Goal: Use online tool/utility: Utilize a website feature to perform a specific function

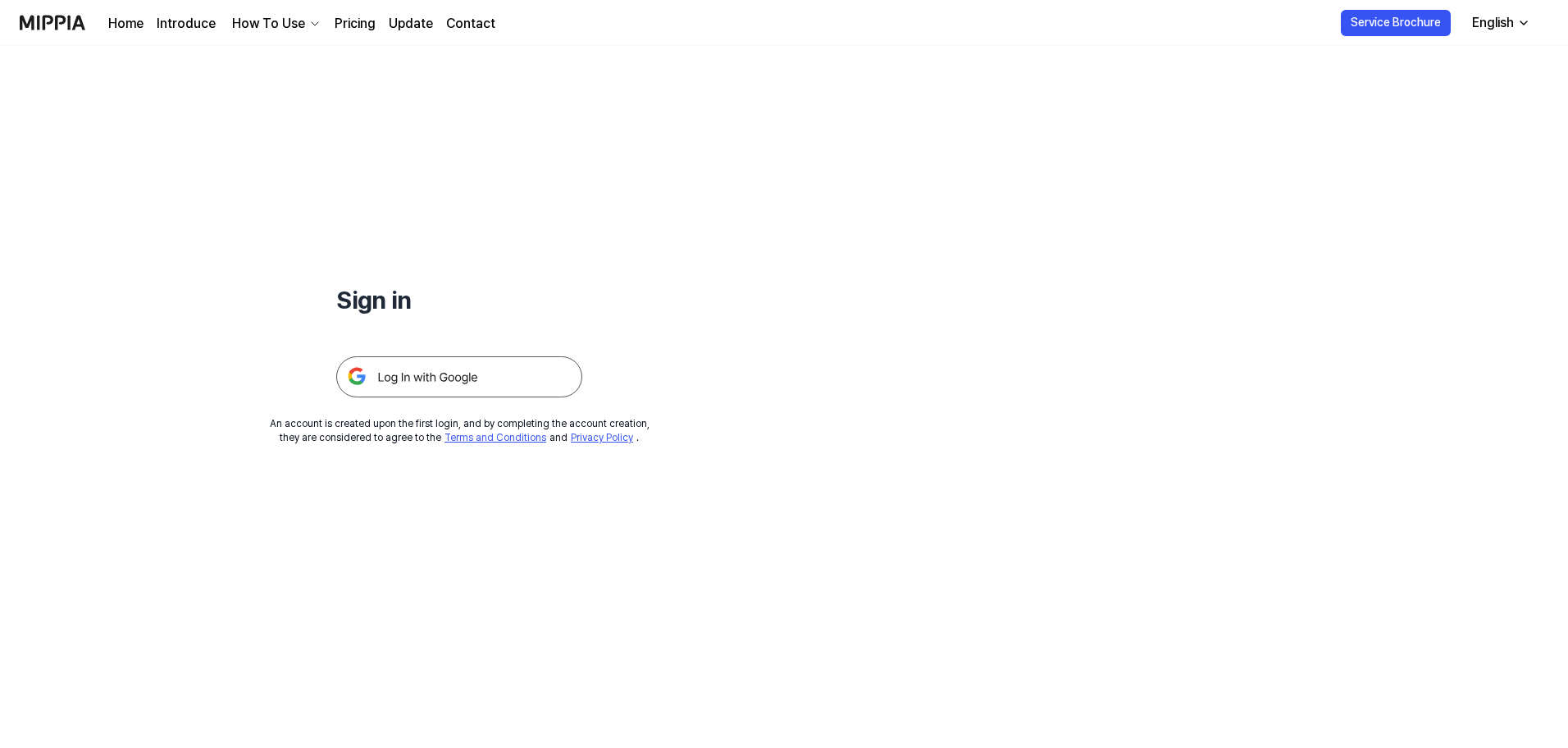
click at [432, 378] on img at bounding box center [459, 377] width 246 height 41
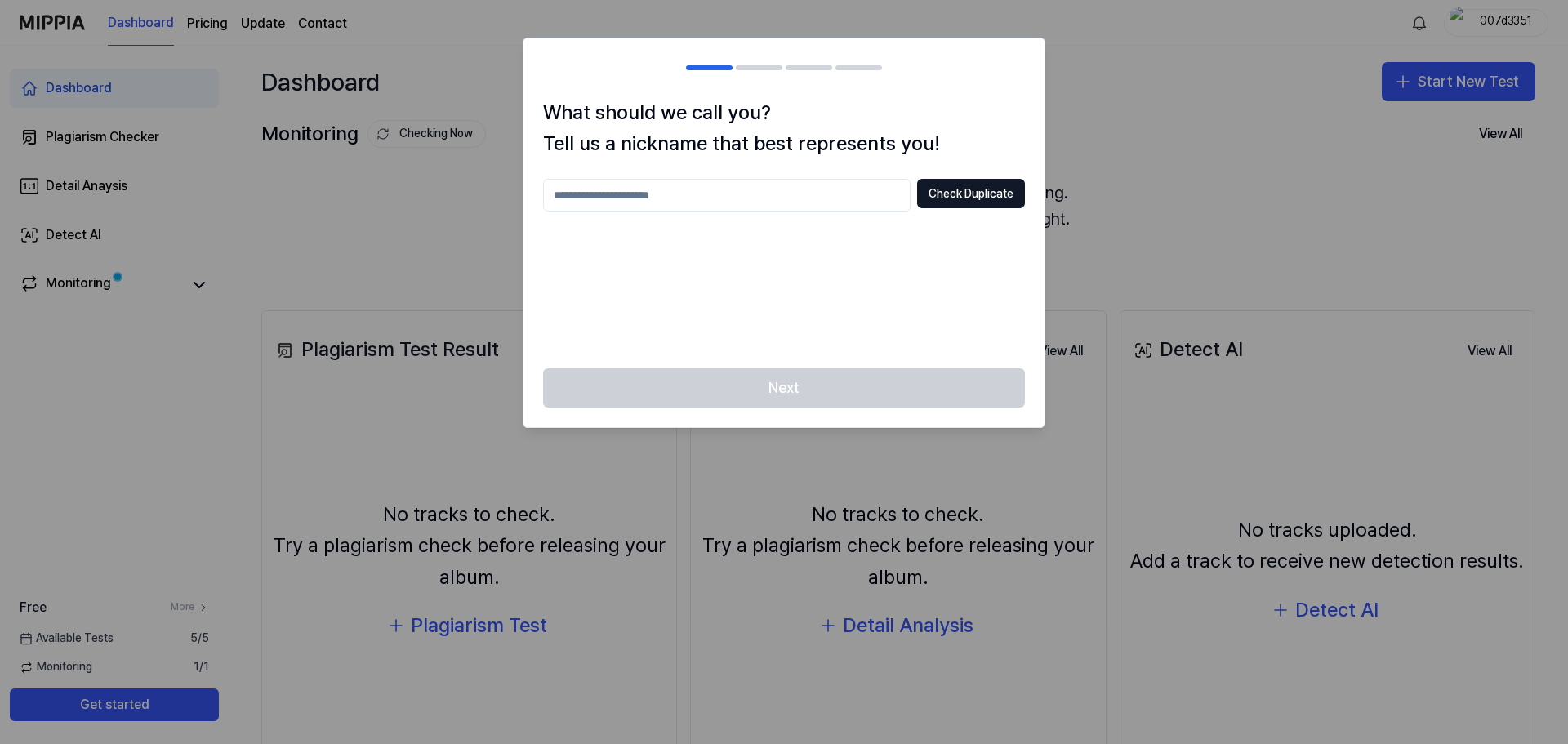
click at [745, 186] on input "text" at bounding box center [727, 194] width 368 height 32
click at [956, 192] on button "Check Duplicate" at bounding box center [970, 193] width 108 height 30
click at [623, 193] on input "*****" at bounding box center [727, 194] width 368 height 32
type input "*******"
click at [962, 200] on button "Check Duplicate" at bounding box center [970, 193] width 108 height 30
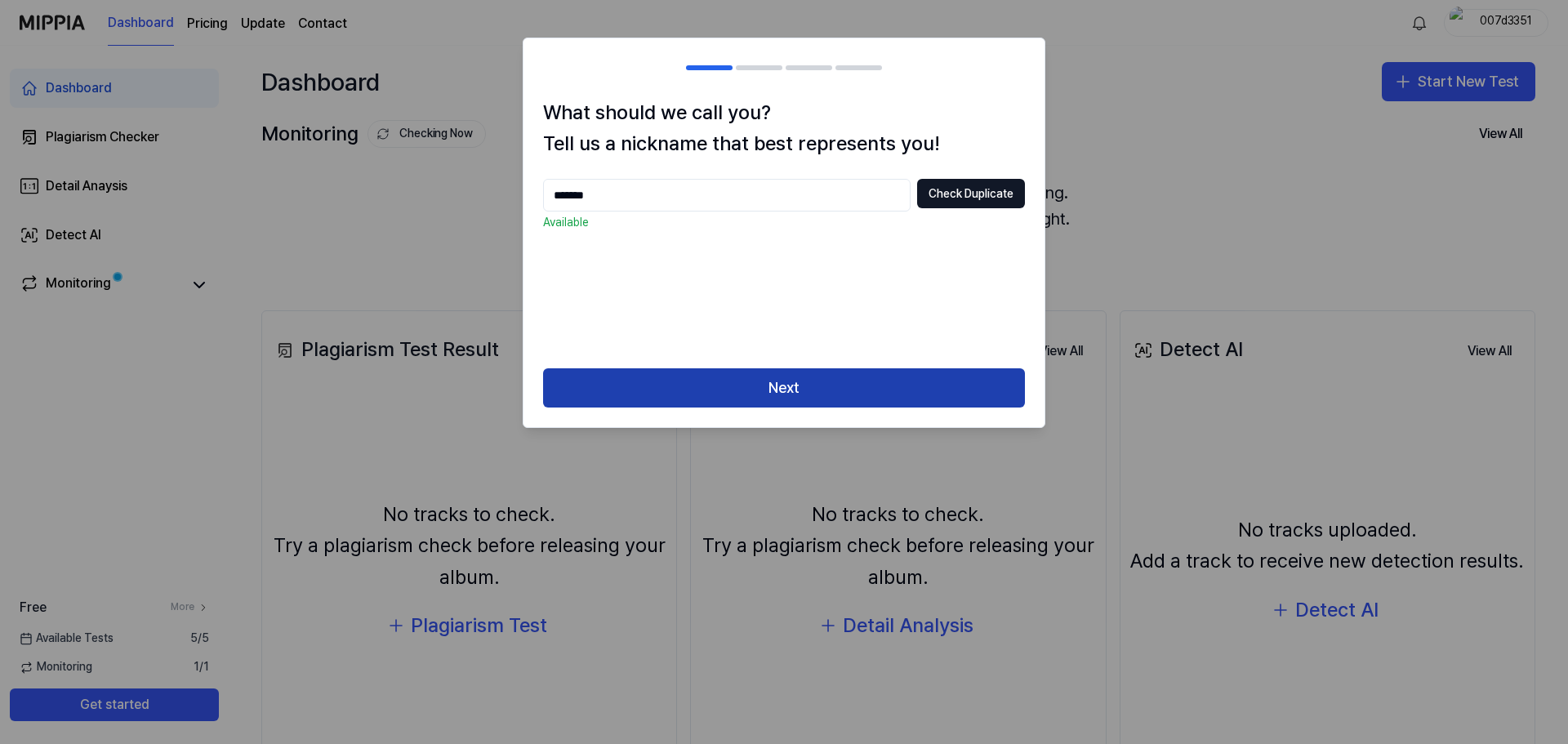
click at [765, 388] on button "Next" at bounding box center [784, 388] width 482 height 39
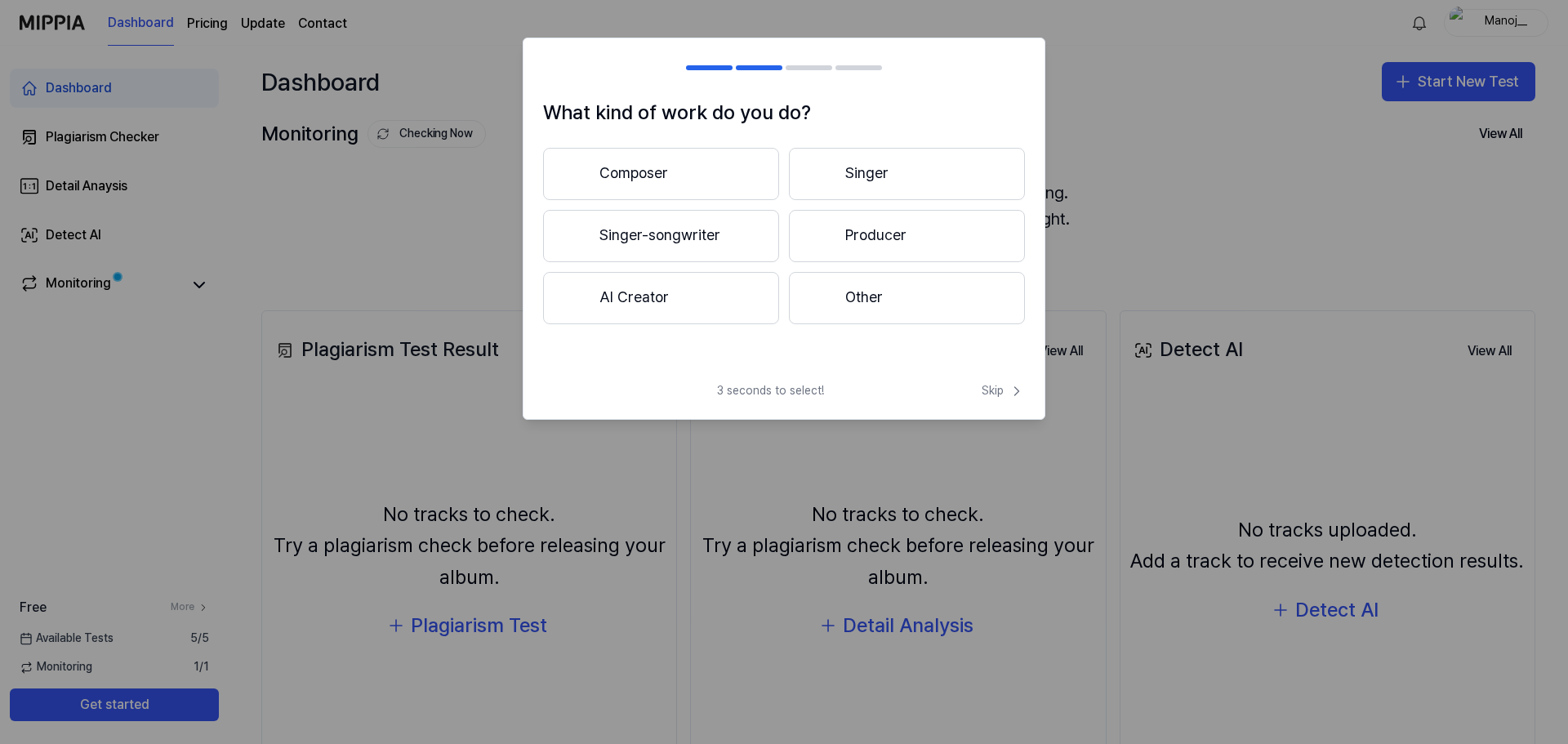
click at [669, 297] on button "AI Creator" at bounding box center [661, 298] width 236 height 53
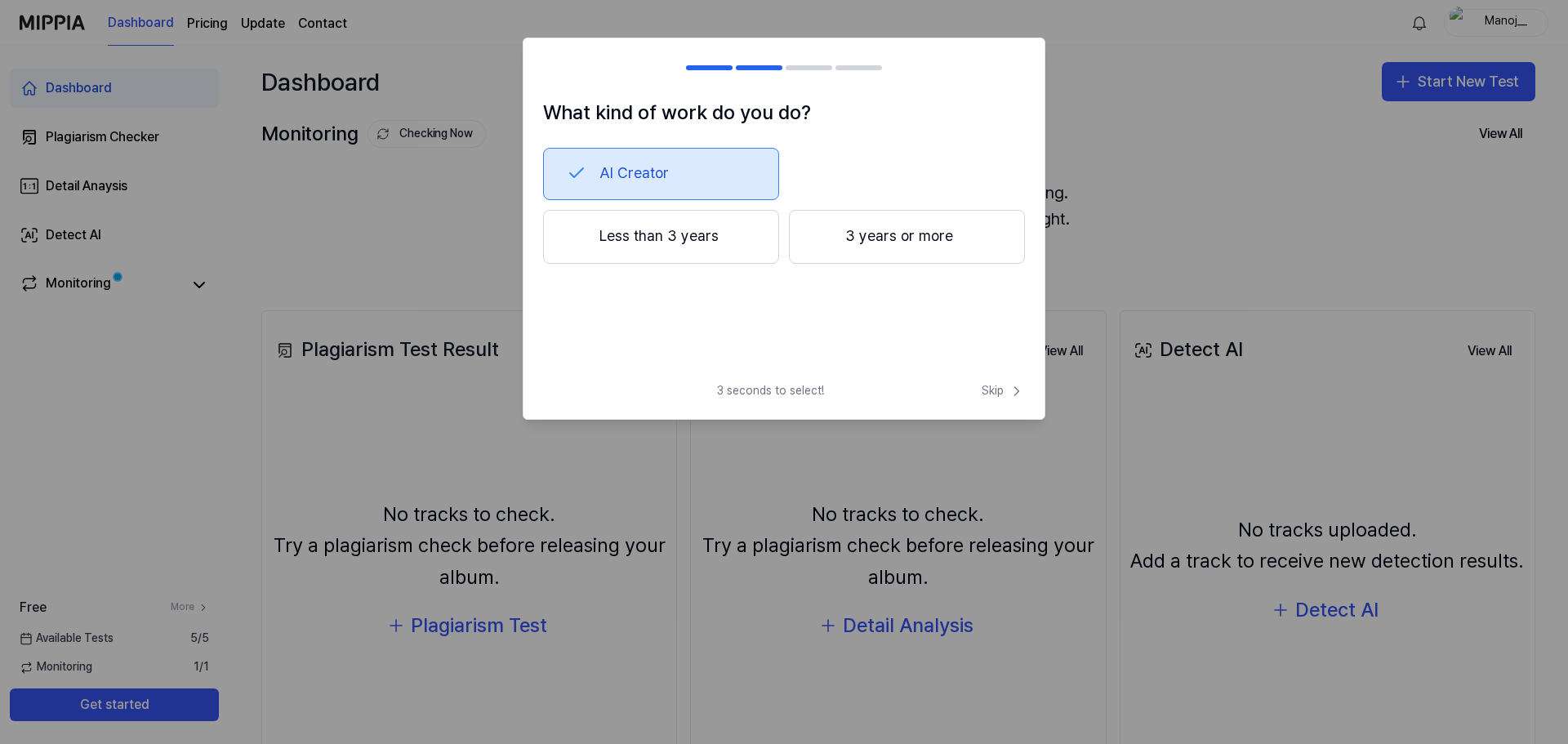
click at [847, 236] on button "3 years or more" at bounding box center [907, 237] width 236 height 54
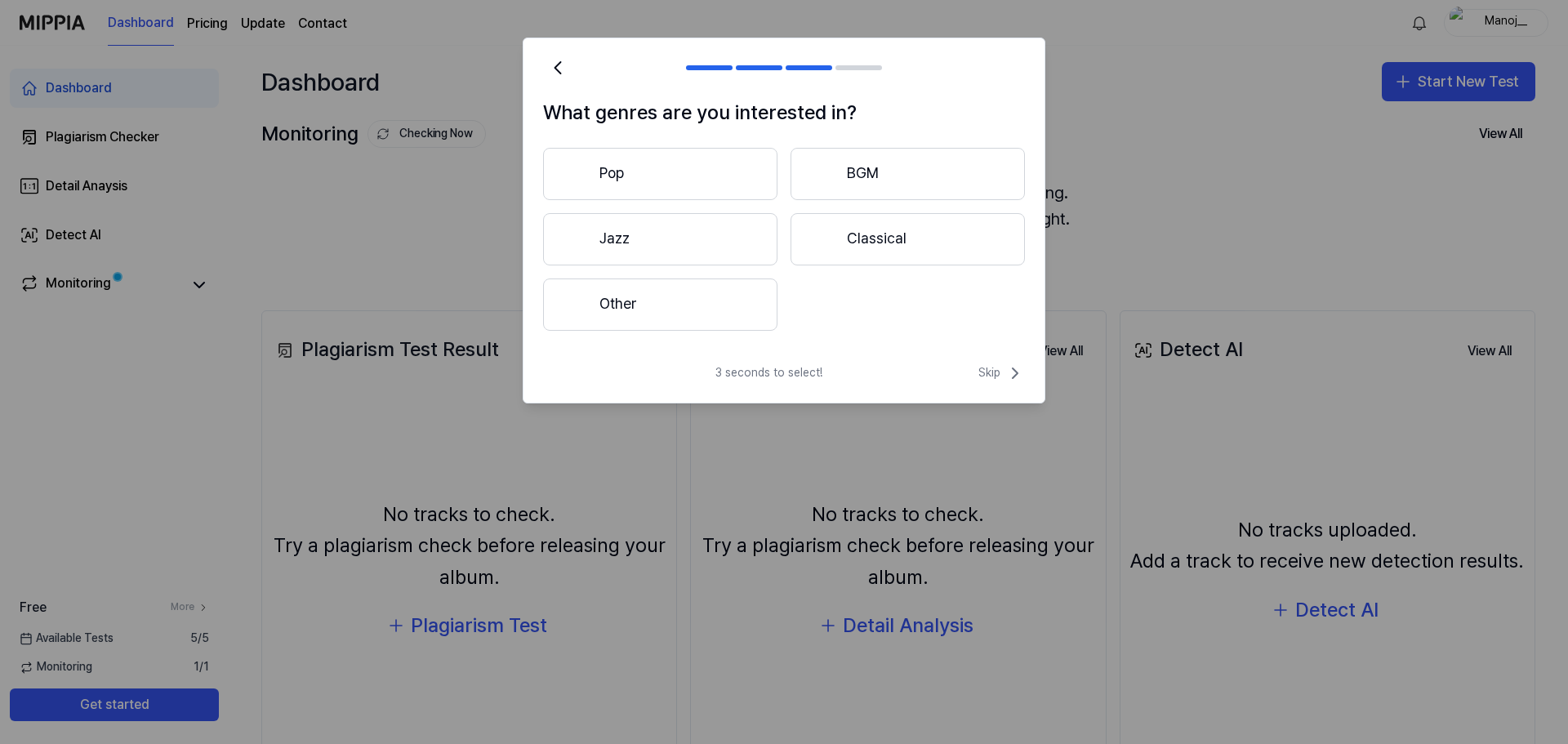
click at [662, 302] on button "Other" at bounding box center [660, 305] width 235 height 53
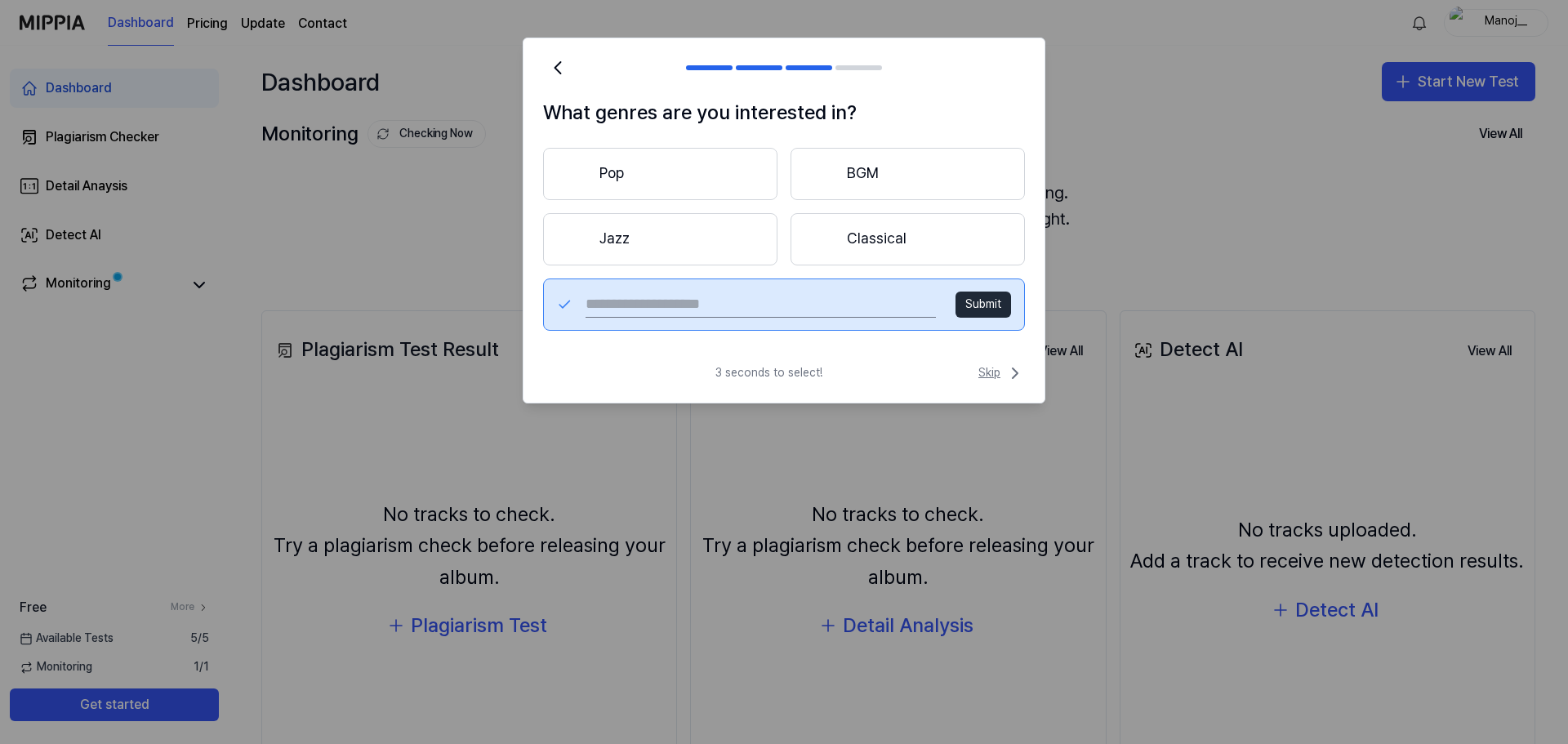
click at [997, 371] on span "Skip" at bounding box center [1001, 373] width 46 height 19
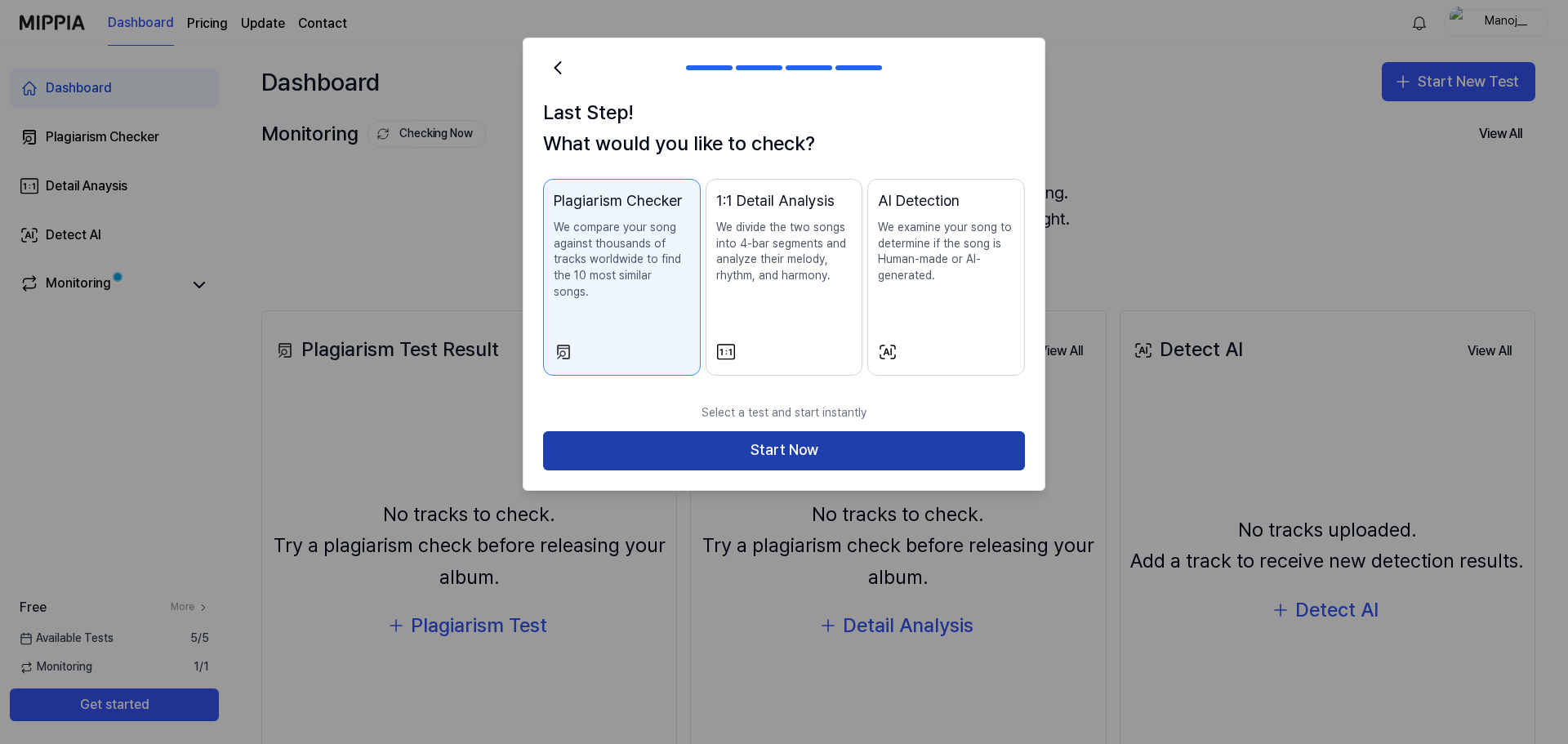
click at [795, 431] on button "Start Now" at bounding box center [784, 450] width 482 height 39
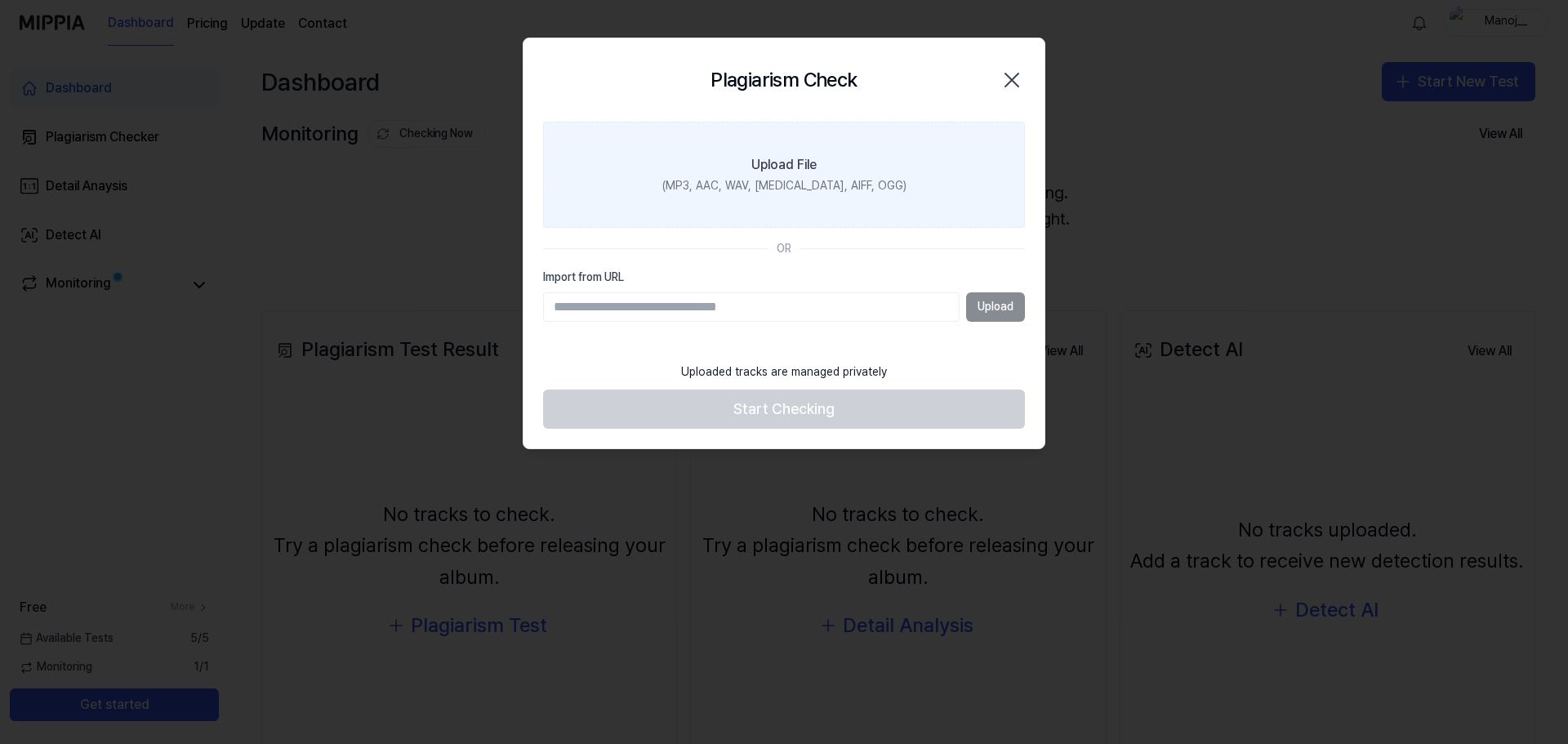
click at [801, 178] on div "(MP3, AAC, WAV, FLAC, AIFF, OGG)" at bounding box center [784, 186] width 244 height 17
click at [0, 0] on input "Upload File (MP3, AAC, WAV, FLAC, AIFF, OGG)" at bounding box center [0, 0] width 0 height 0
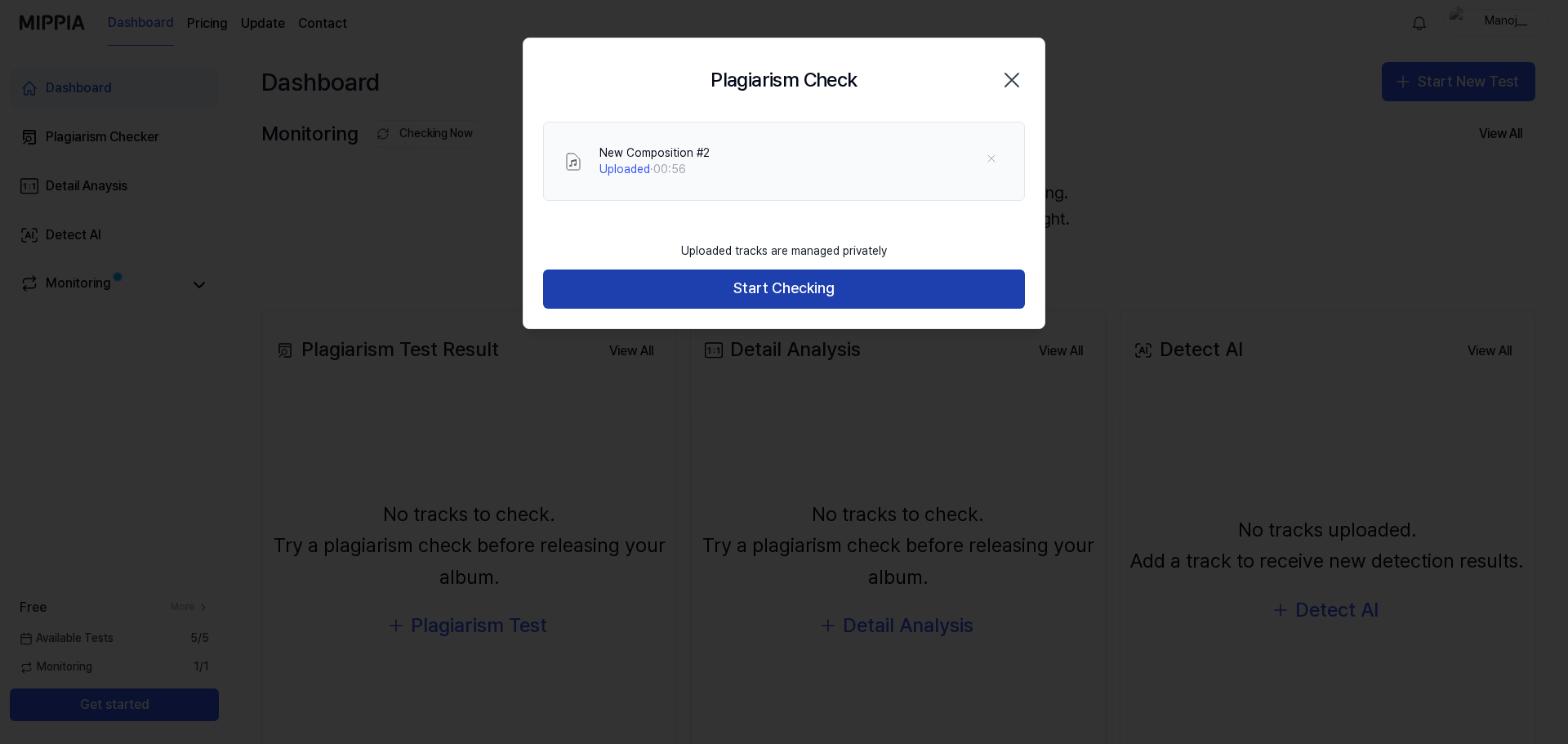
click at [757, 294] on button "Start Checking" at bounding box center [784, 289] width 482 height 39
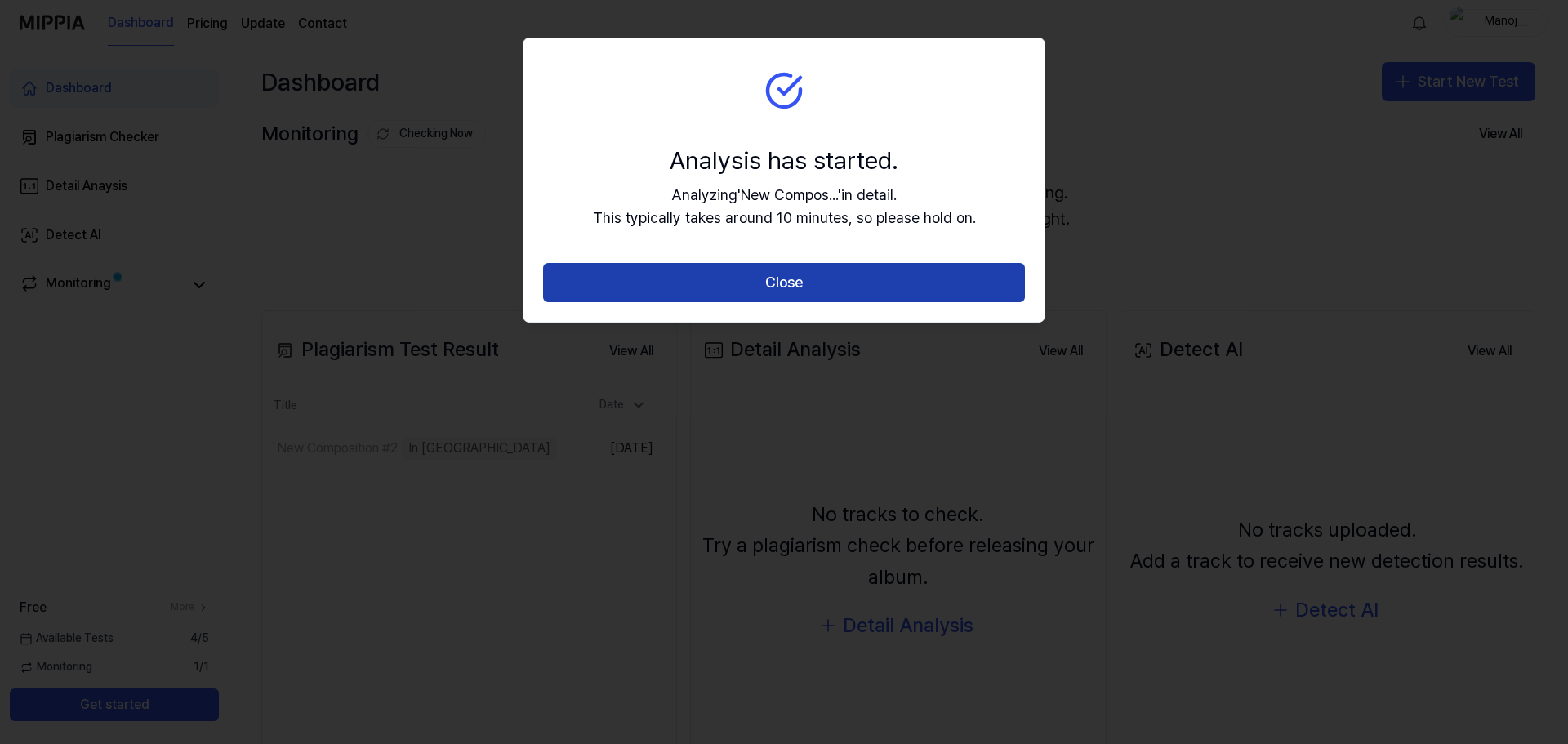
click at [782, 280] on button "Close" at bounding box center [784, 282] width 482 height 39
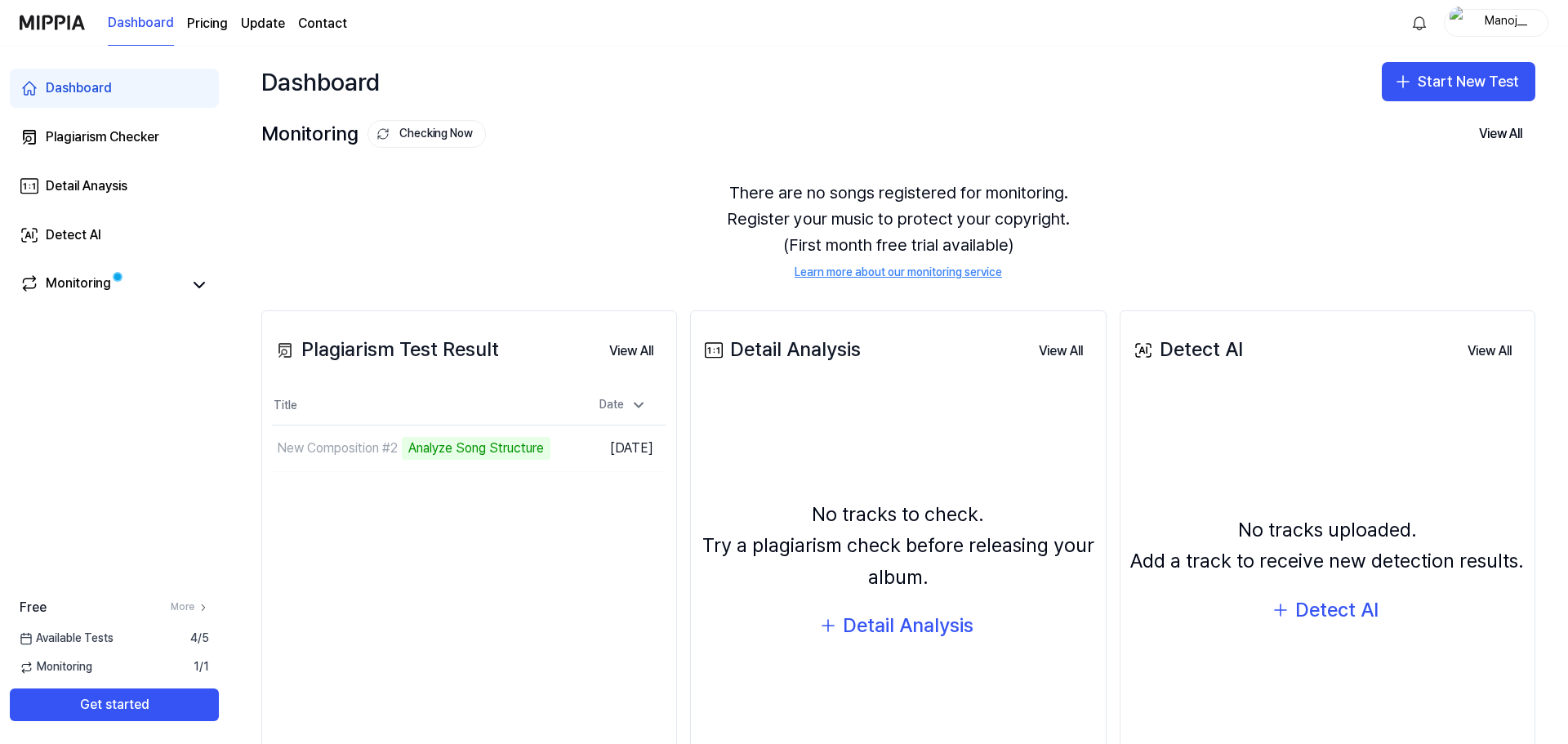
scroll to position [100, 0]
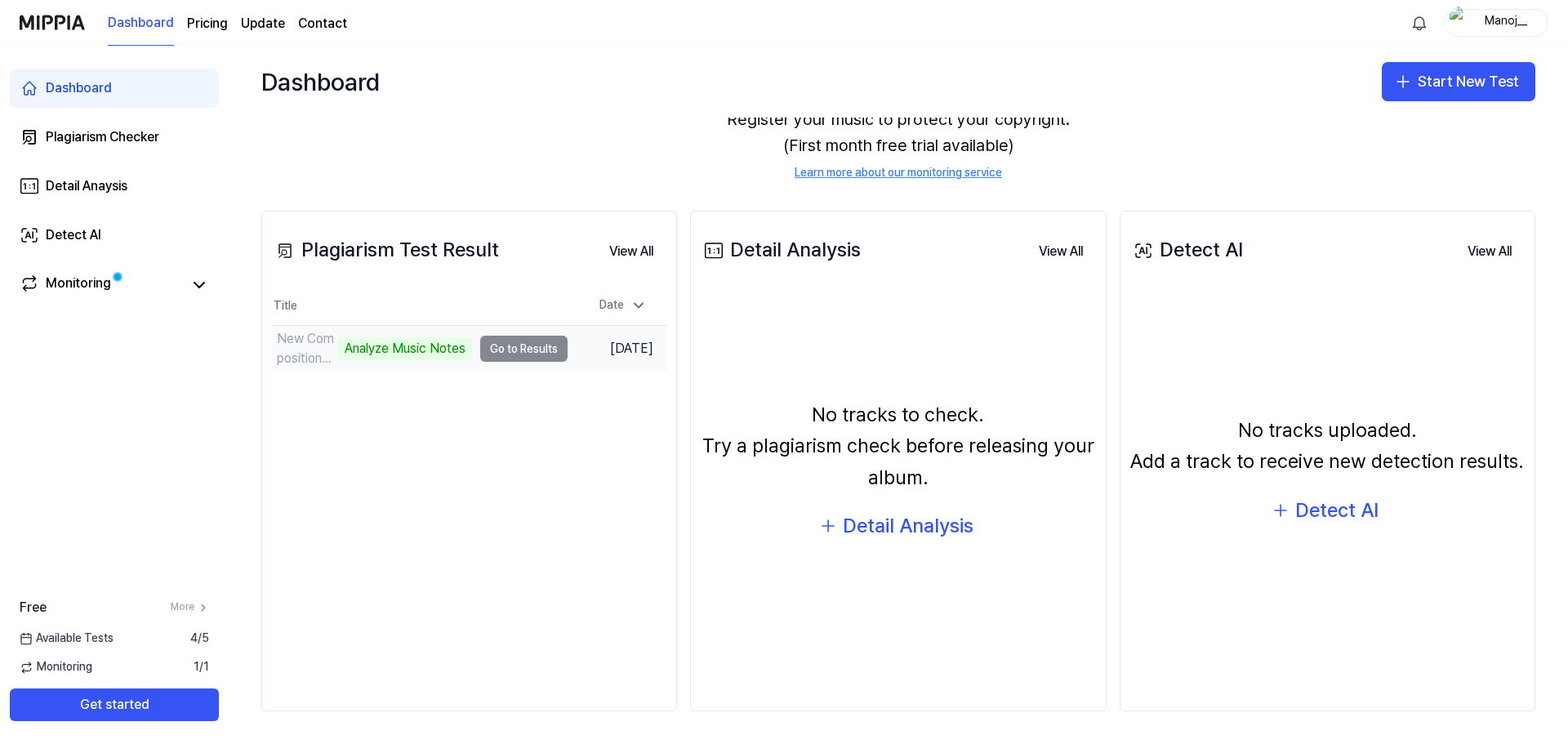
click at [501, 354] on td "New Composition #2 Analyze Music Notes Go to Results" at bounding box center [420, 348] width 296 height 46
click at [529, 352] on td "New Composition #2 Analyze Music Notes Go to Results" at bounding box center [420, 348] width 296 height 46
click at [200, 290] on icon at bounding box center [199, 284] width 19 height 19
click at [116, 282] on link "Monitoring" at bounding box center [101, 284] width 164 height 23
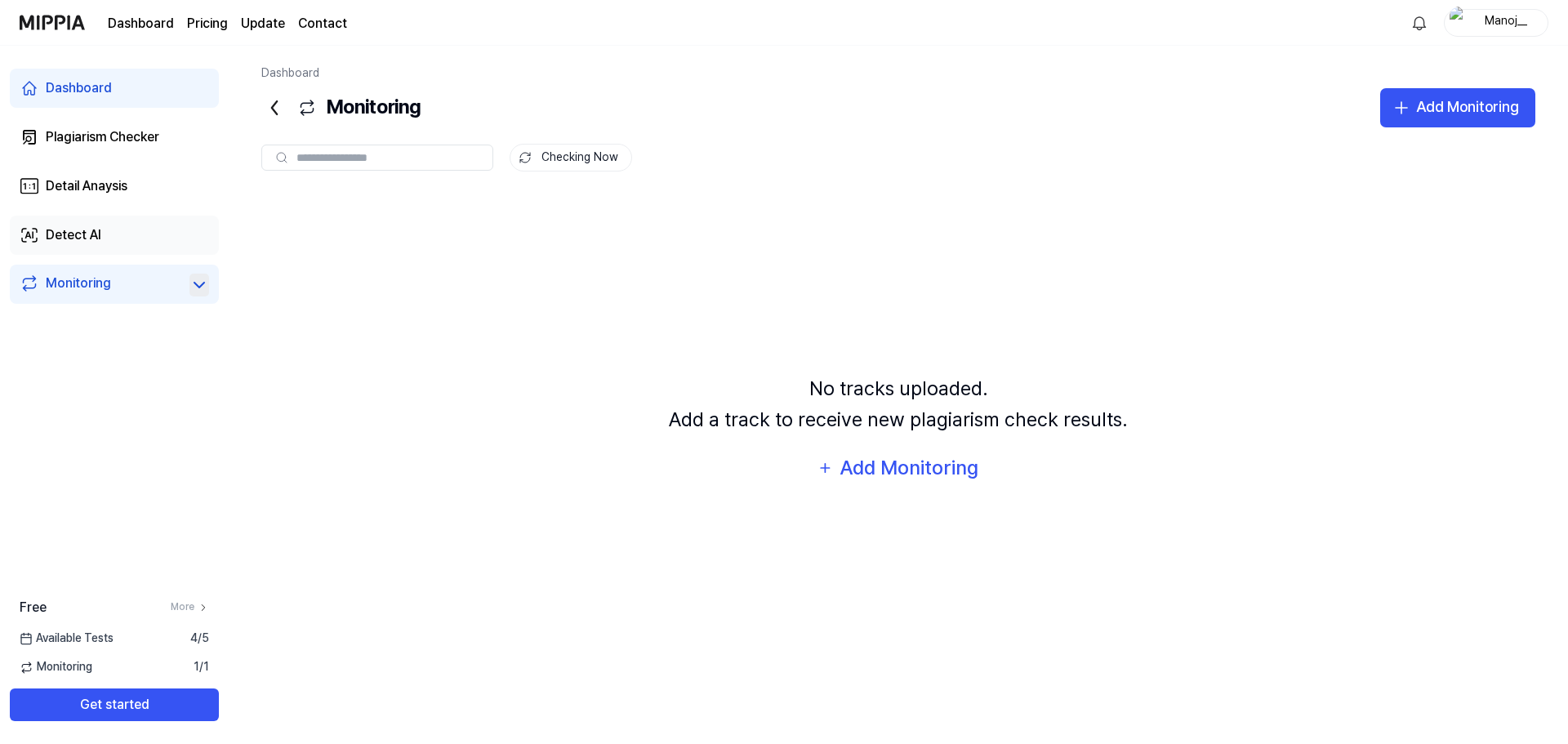
click at [104, 235] on link "Detect AI" at bounding box center [114, 235] width 209 height 39
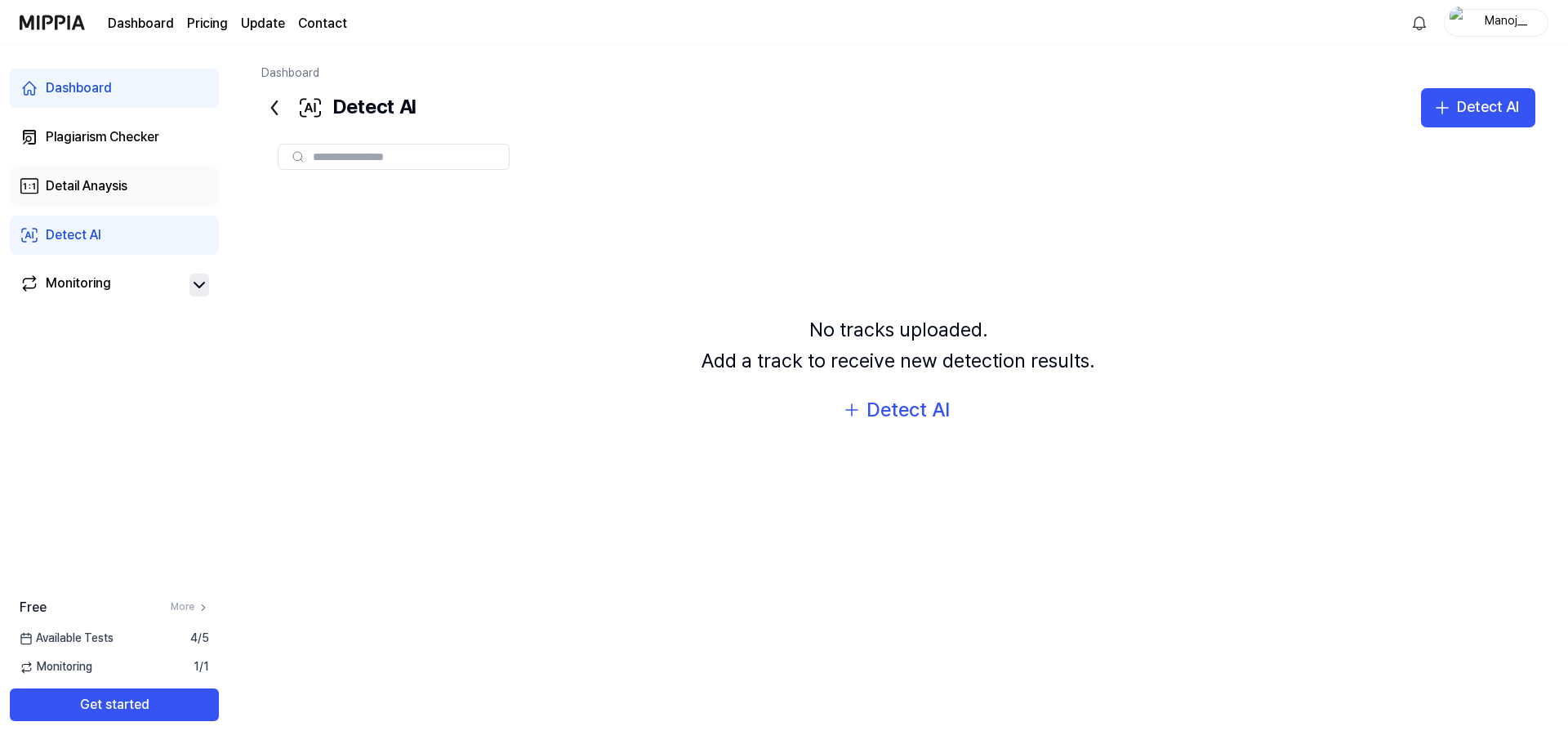
click at [118, 188] on div "Detail Anaysis" at bounding box center [86, 186] width 81 height 19
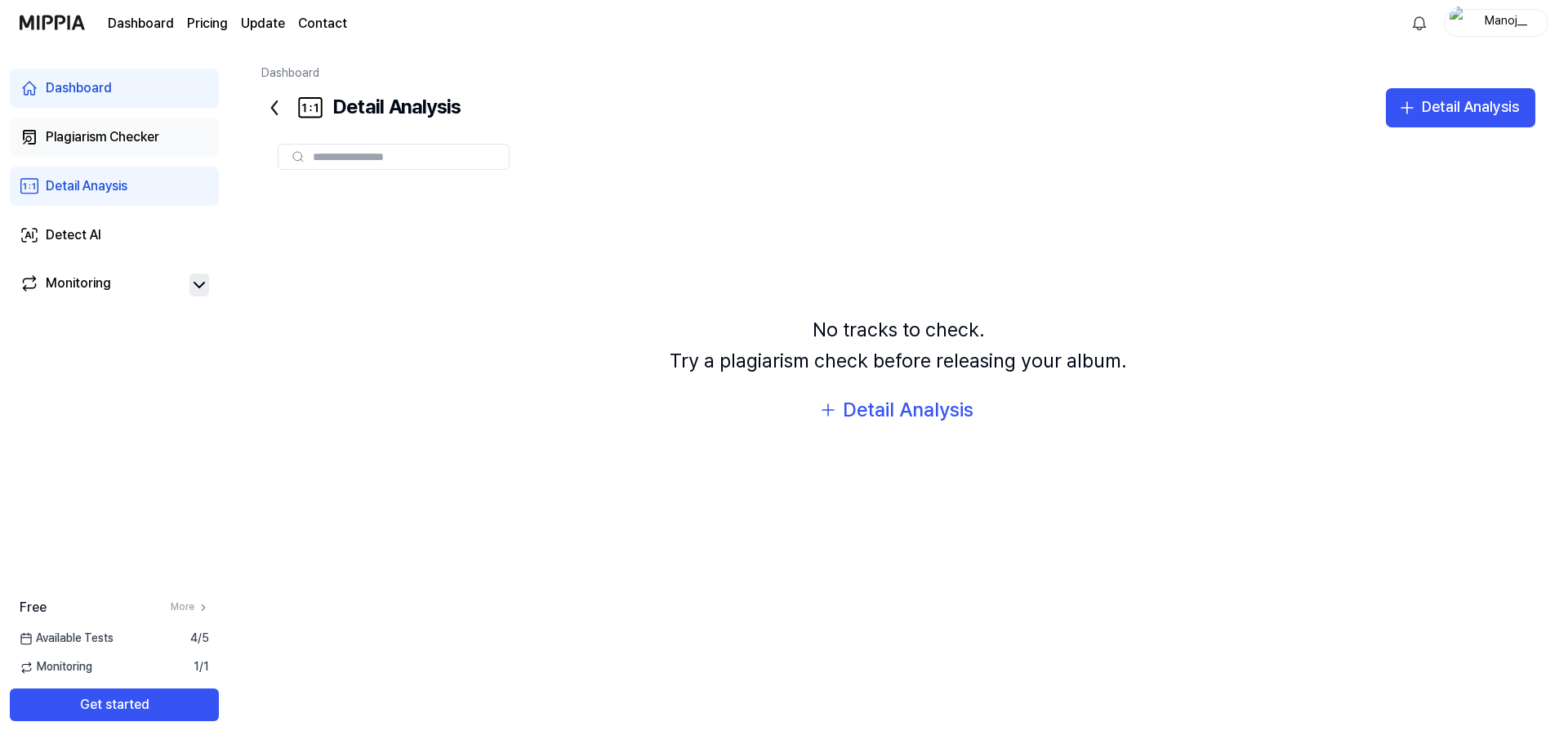
click at [135, 142] on div "Plagiarism Checker" at bounding box center [102, 137] width 114 height 19
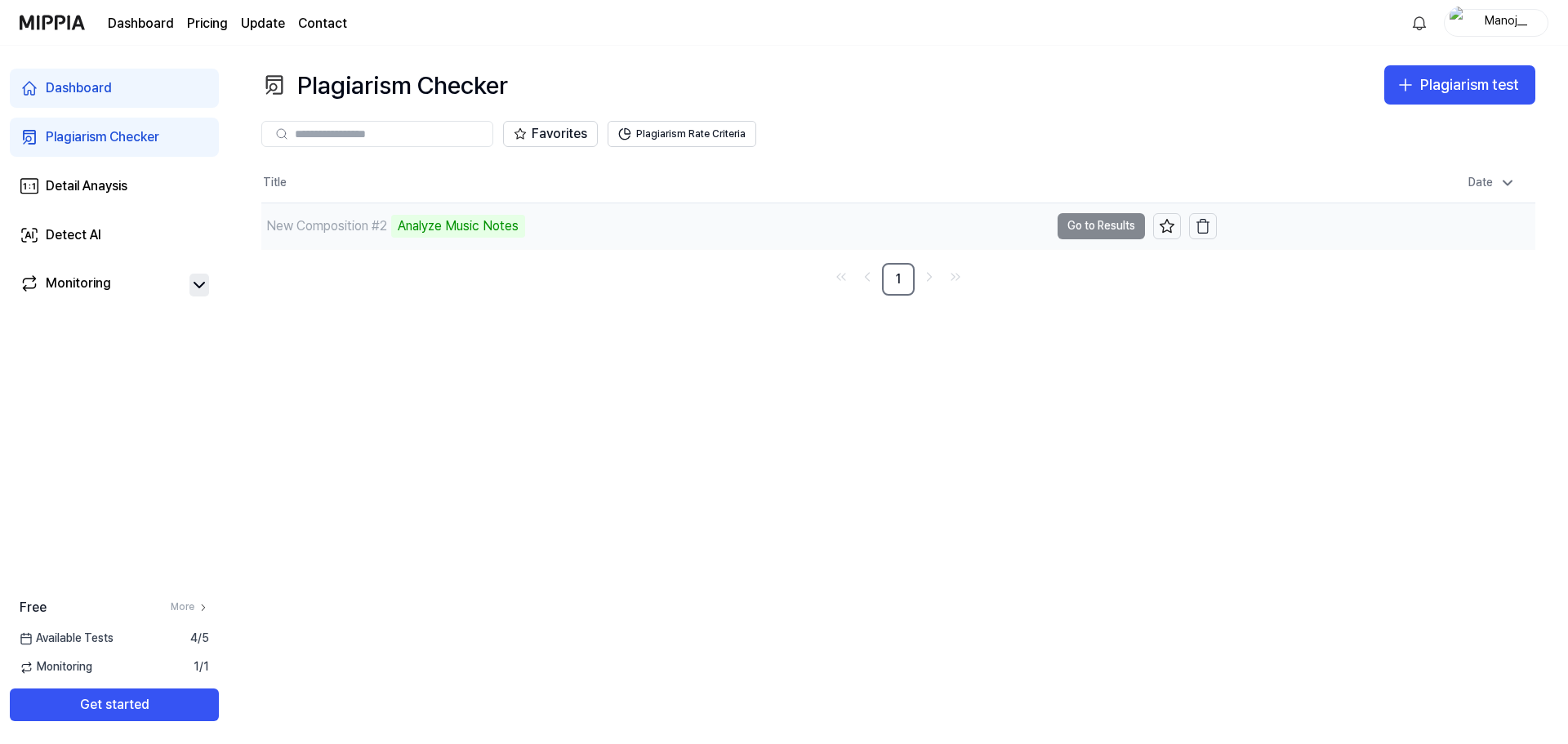
click at [470, 220] on div "Analyze Music Notes" at bounding box center [458, 226] width 134 height 23
click at [1085, 227] on td "New Composition #2 Analyze Music Notes Go to Results" at bounding box center [738, 226] width 955 height 46
click at [1079, 221] on td "New Composition #2 Analyze Music Notes Go to Results" at bounding box center [738, 226] width 955 height 46
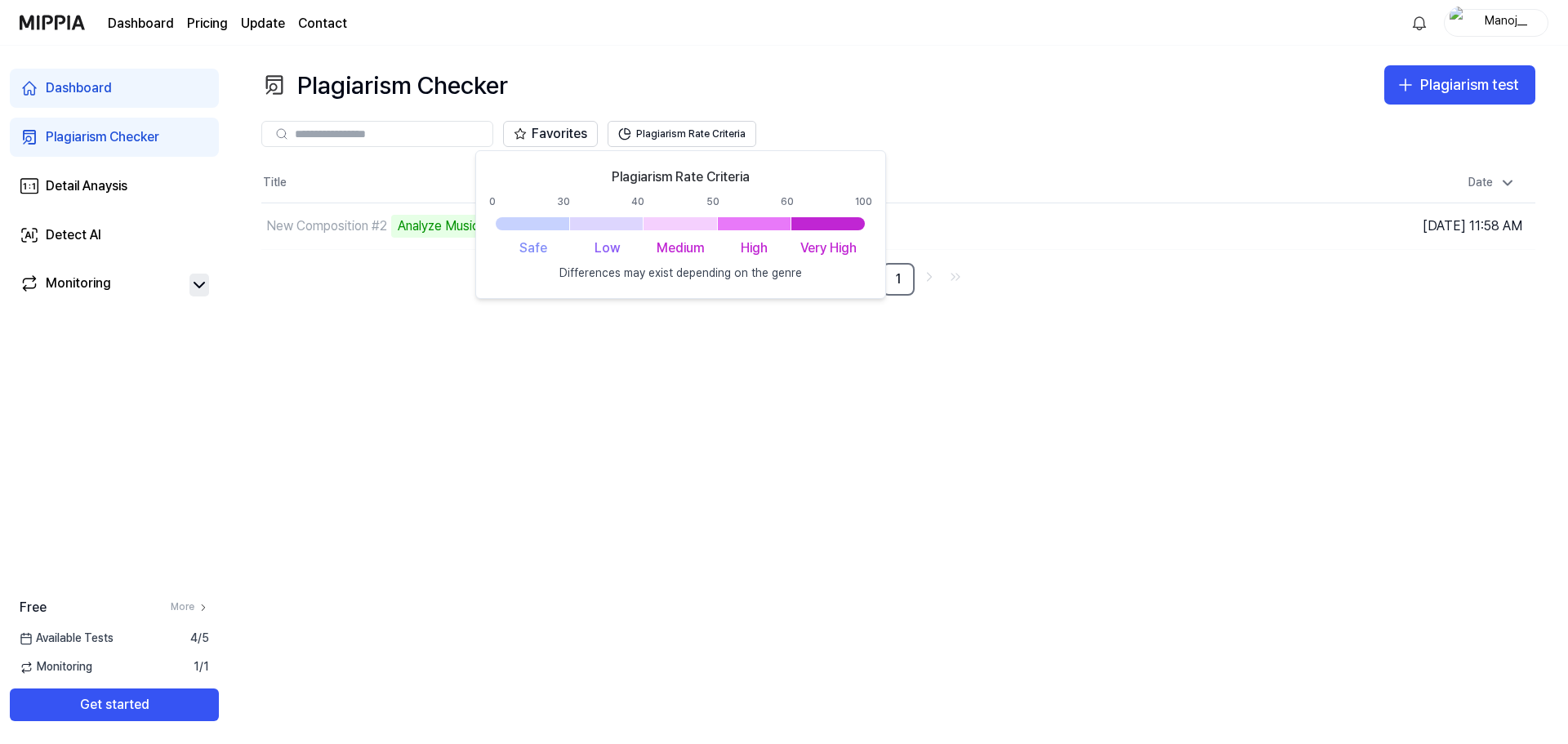
click at [659, 340] on div "Plagiarism Checker Plagiarism test Plagiarism Checker Detail Analysis Detect AI…" at bounding box center [897, 394] width 1339 height 698
click at [971, 370] on div "Plagiarism Checker Plagiarism test Plagiarism Checker Detail Analysis Detect AI…" at bounding box center [897, 394] width 1339 height 698
